Goal: Task Accomplishment & Management: Use online tool/utility

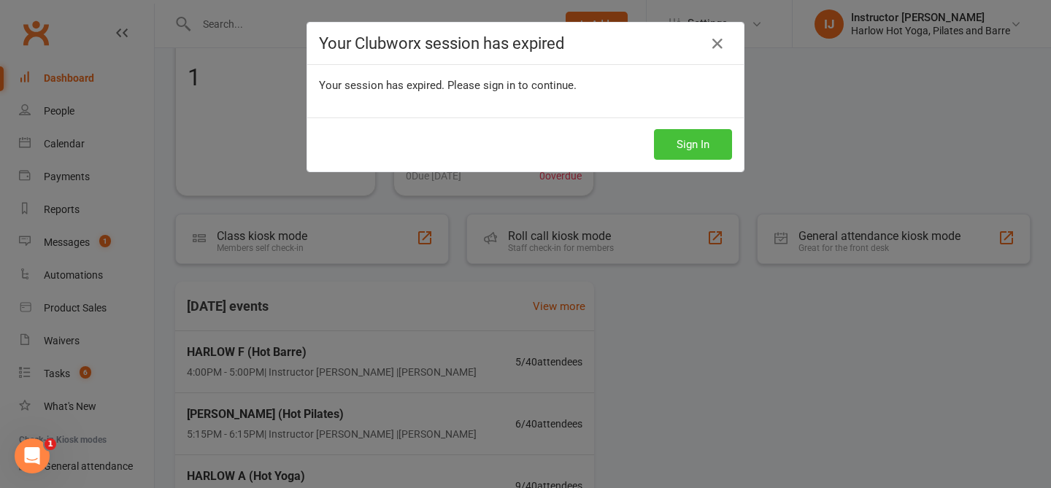
click at [686, 147] on button "Sign In" at bounding box center [693, 144] width 78 height 31
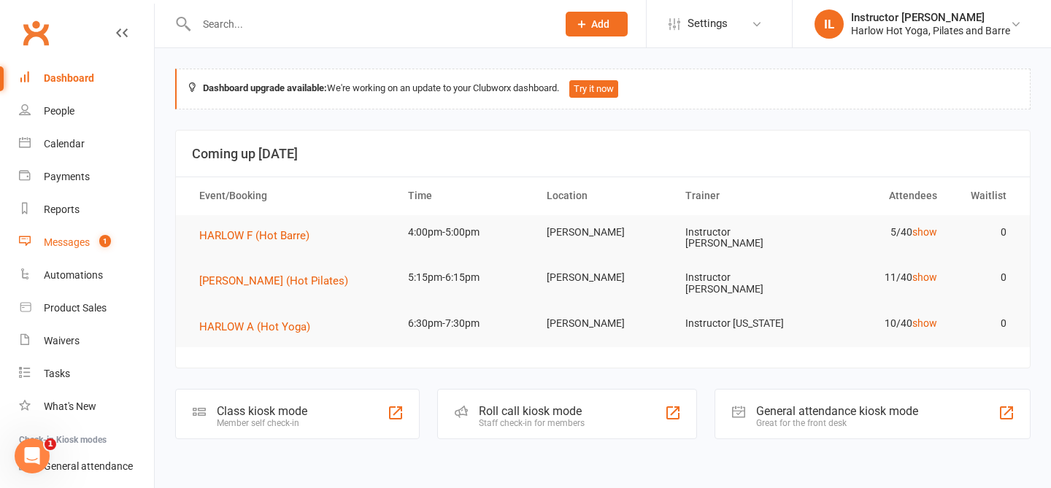
click at [111, 231] on link "Messages 1" at bounding box center [86, 242] width 135 height 33
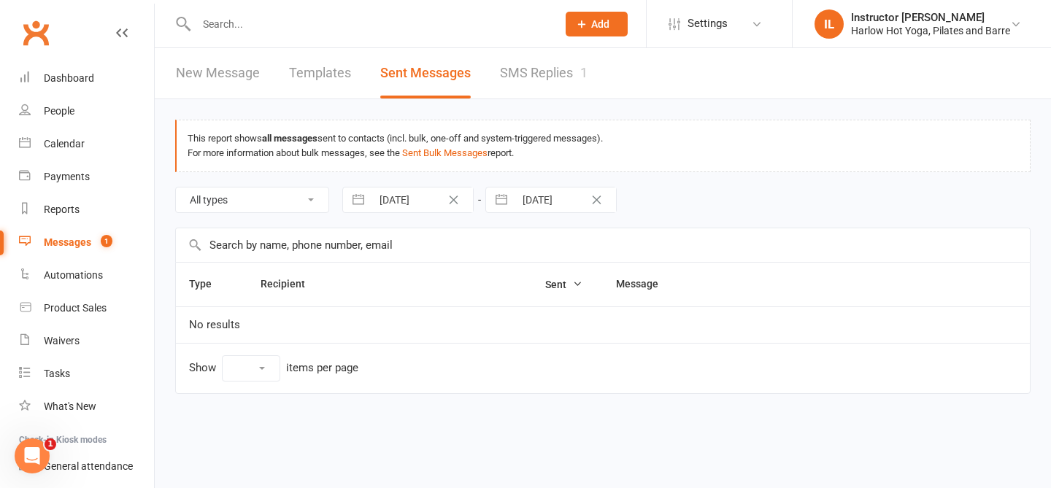
select select "10"
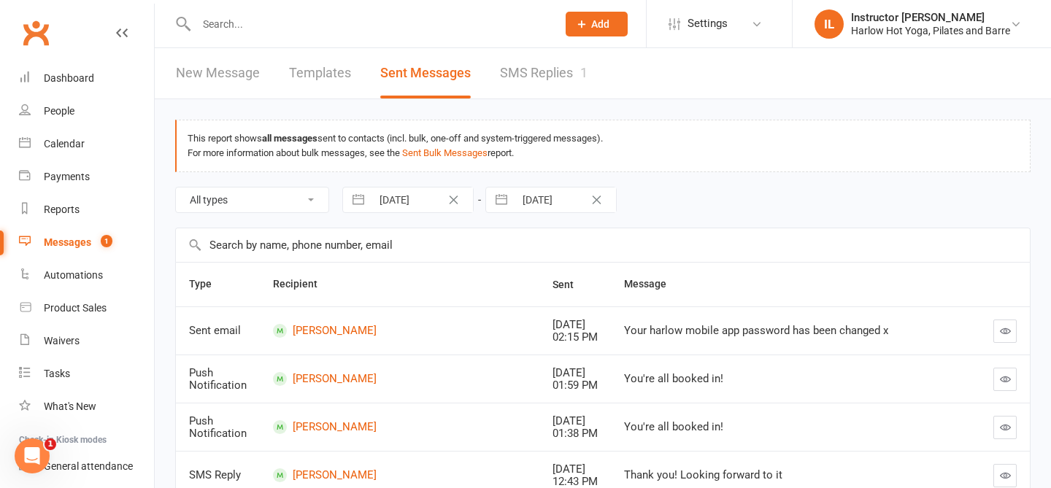
click at [536, 71] on link "SMS Replies 1" at bounding box center [544, 73] width 88 height 50
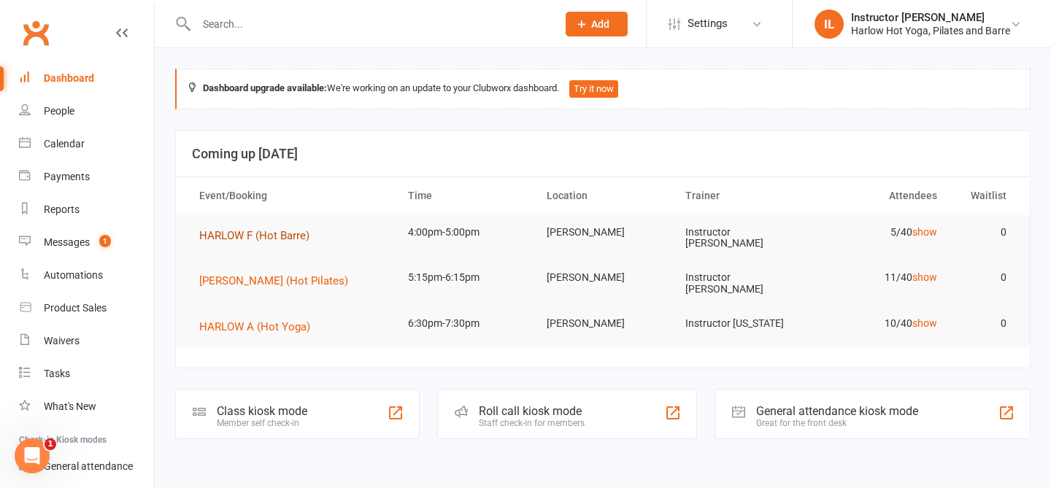
click at [283, 236] on span "HARLOW F (Hot Barre)" at bounding box center [254, 235] width 110 height 13
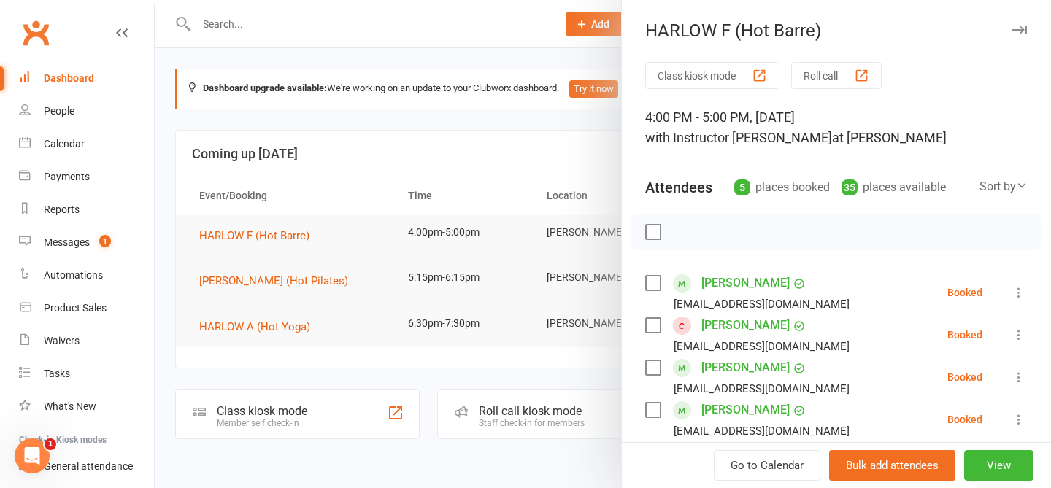
click at [816, 73] on button "Roll call" at bounding box center [836, 75] width 90 height 27
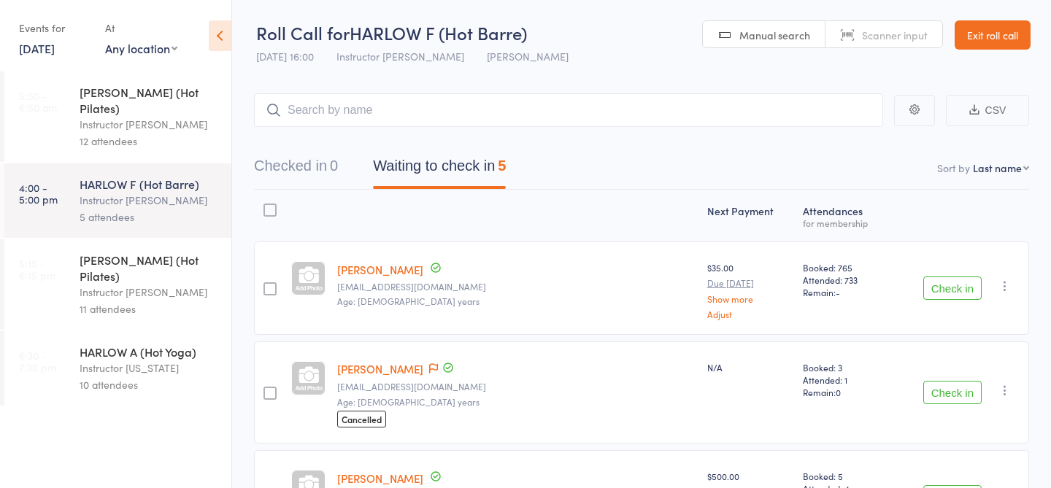
click at [182, 252] on div "HARLOW C (Hot Pilates)" at bounding box center [149, 268] width 139 height 32
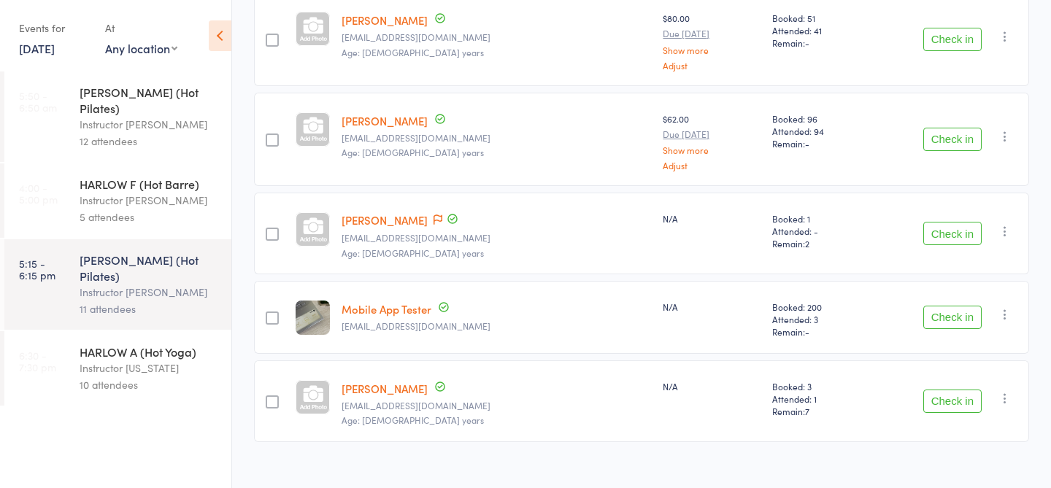
scroll to position [866, 0]
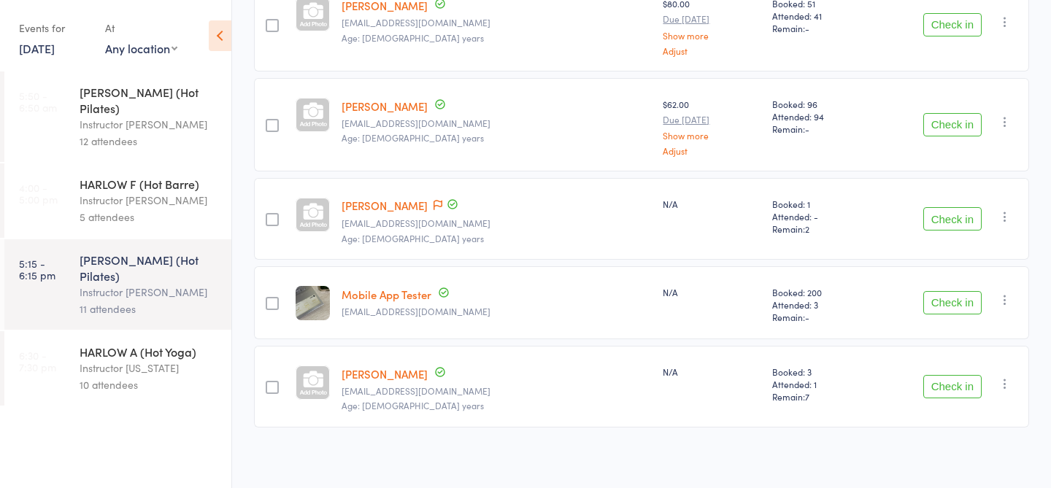
click at [192, 209] on div "5 attendees" at bounding box center [149, 217] width 139 height 17
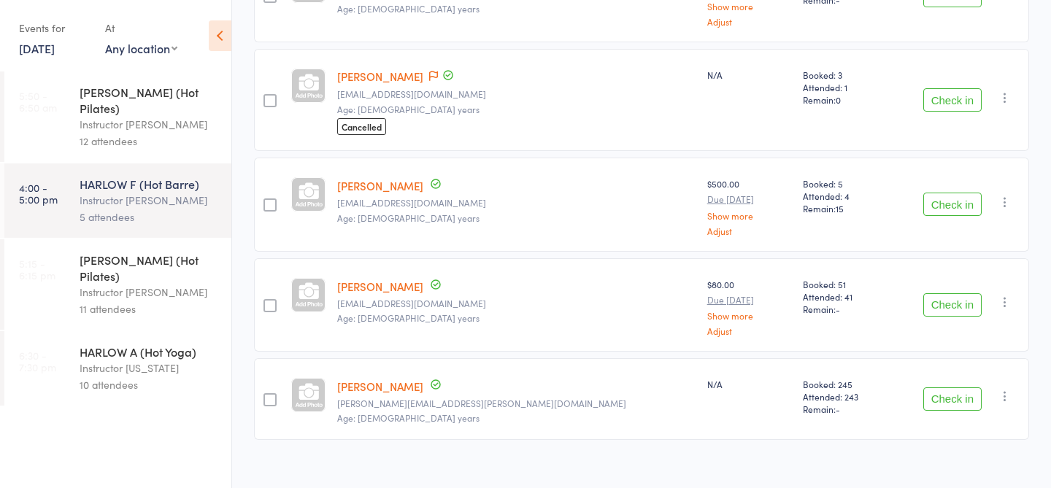
scroll to position [308, 0]
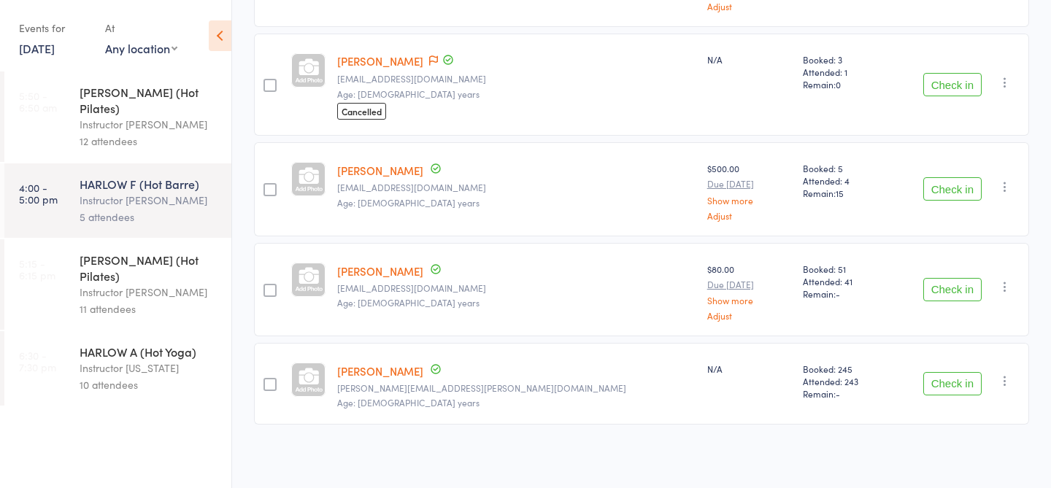
click at [193, 301] on div "11 attendees" at bounding box center [149, 309] width 139 height 17
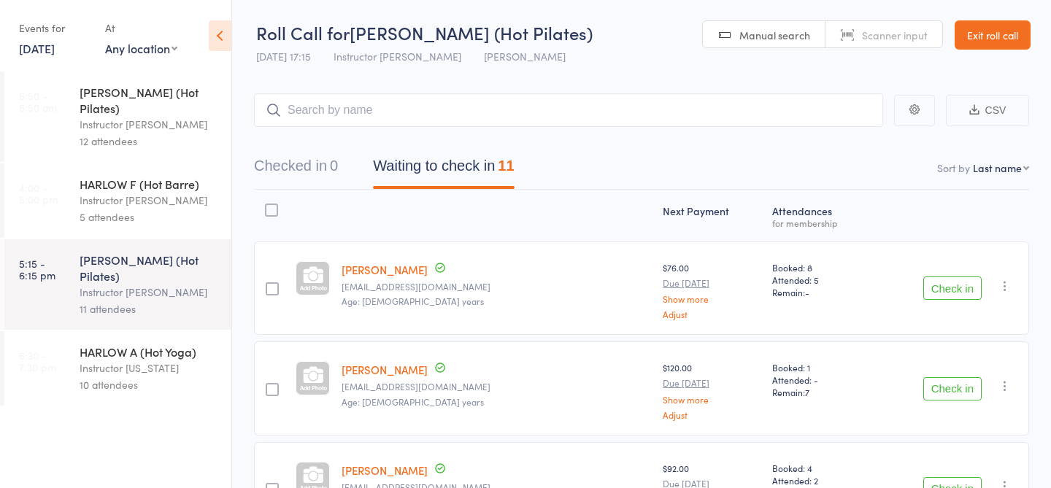
click at [182, 209] on div "5 attendees" at bounding box center [149, 217] width 139 height 17
